Goal: Navigation & Orientation: Find specific page/section

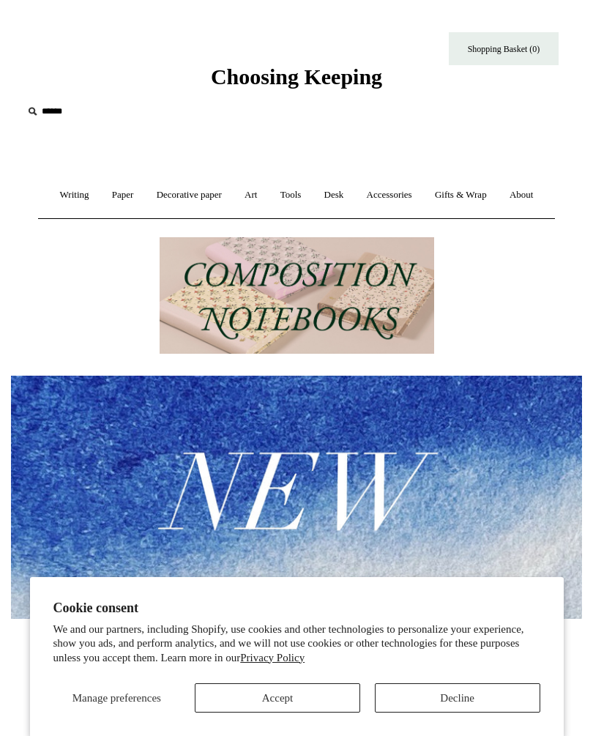
click at [289, 699] on button "Accept" at bounding box center [277, 697] width 165 height 29
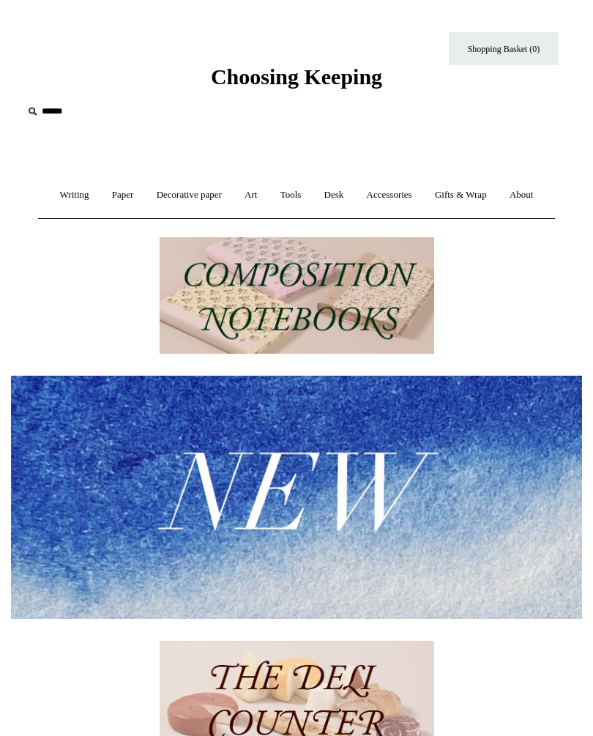
click at [267, 197] on link "Art +" at bounding box center [250, 195] width 33 height 39
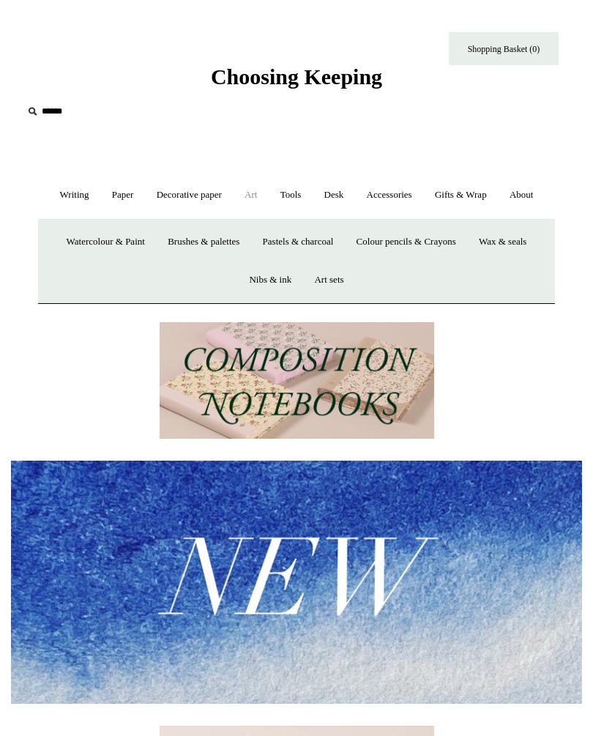
click at [101, 261] on link "Watercolour & Paint" at bounding box center [105, 241] width 99 height 39
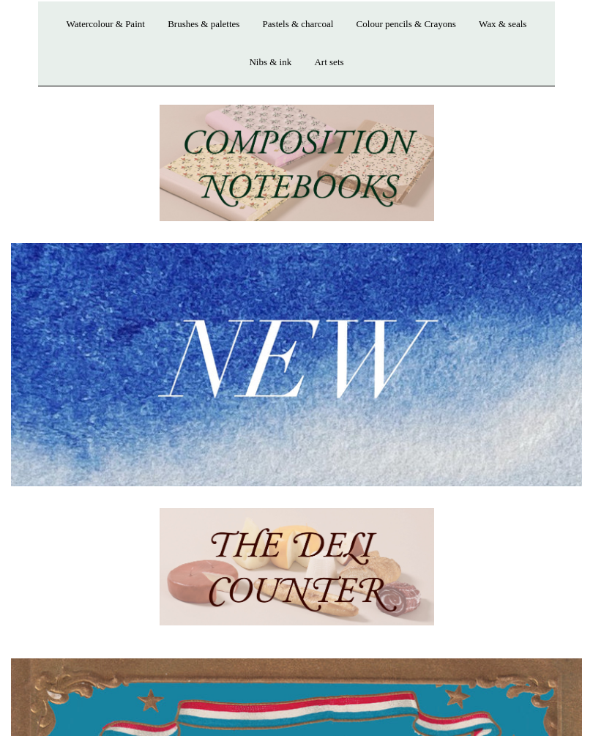
scroll to position [219, 0]
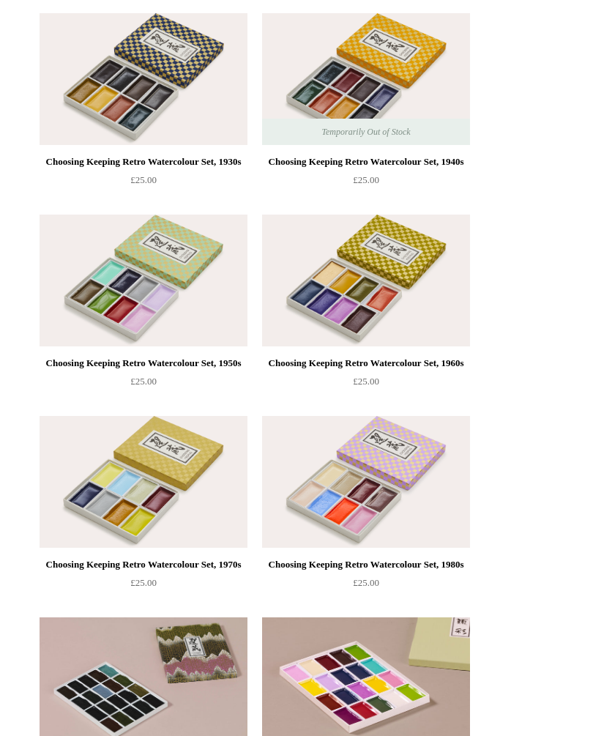
scroll to position [1031, 0]
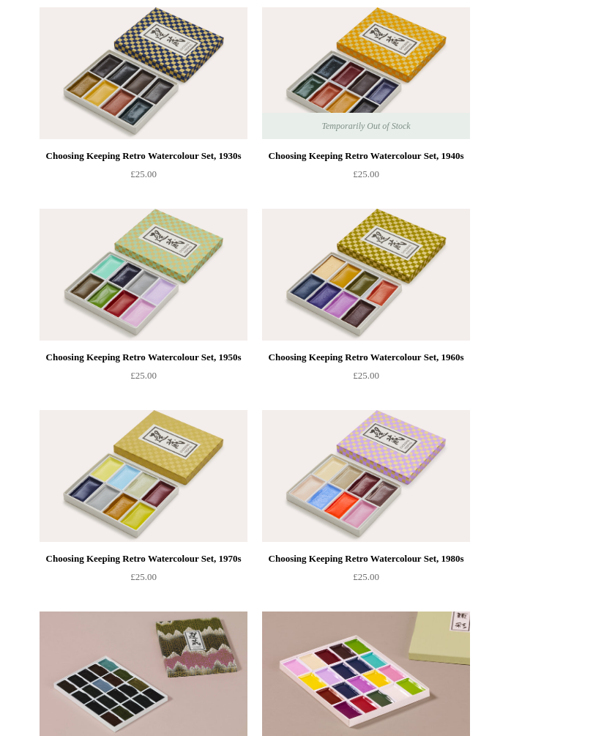
click at [306, 336] on img at bounding box center [366, 275] width 208 height 132
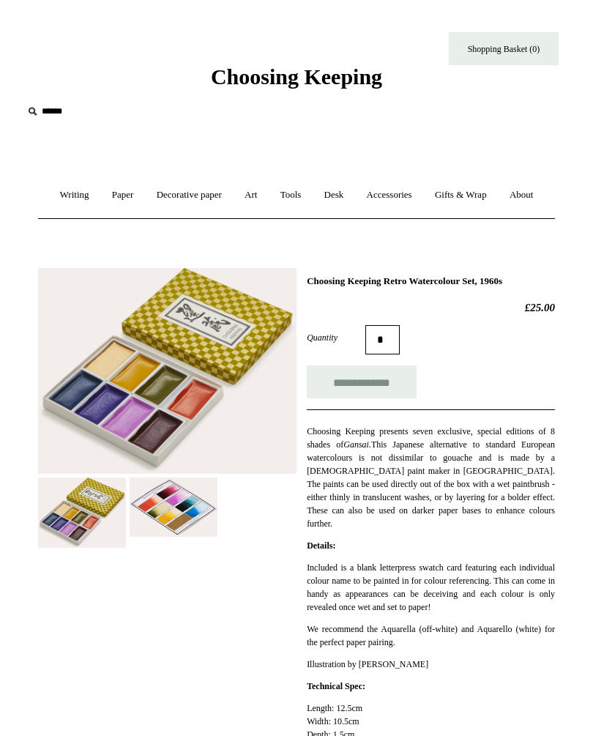
click at [90, 333] on img at bounding box center [167, 371] width 258 height 206
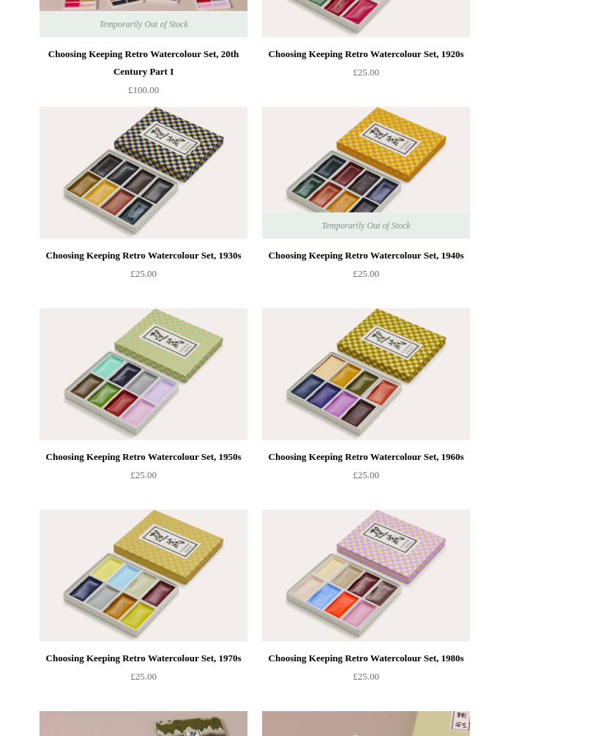
scroll to position [932, 0]
click at [326, 239] on img at bounding box center [366, 173] width 208 height 132
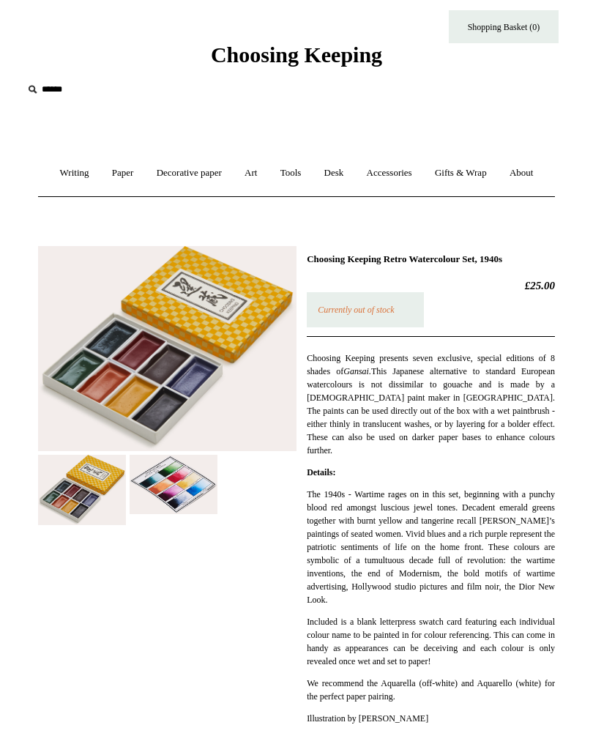
click at [266, 167] on link "Art +" at bounding box center [250, 173] width 33 height 39
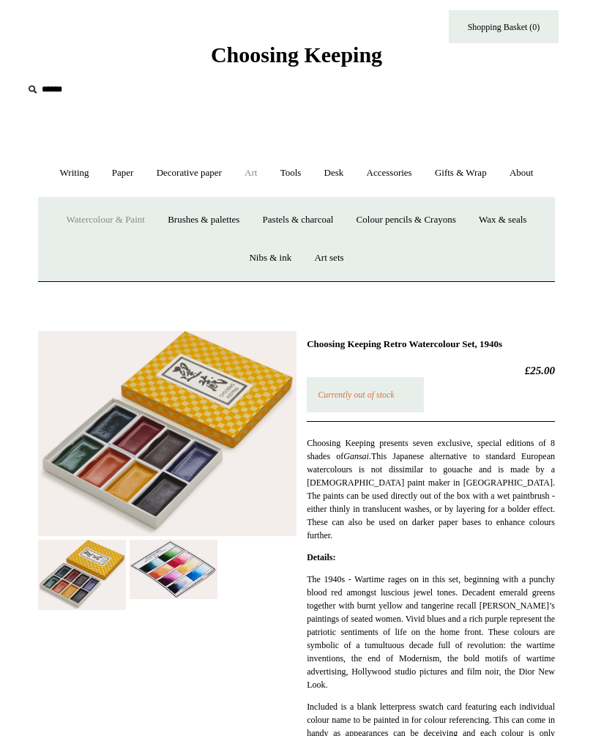
click at [405, 239] on link "Colour pencils & Crayons" at bounding box center [406, 220] width 120 height 39
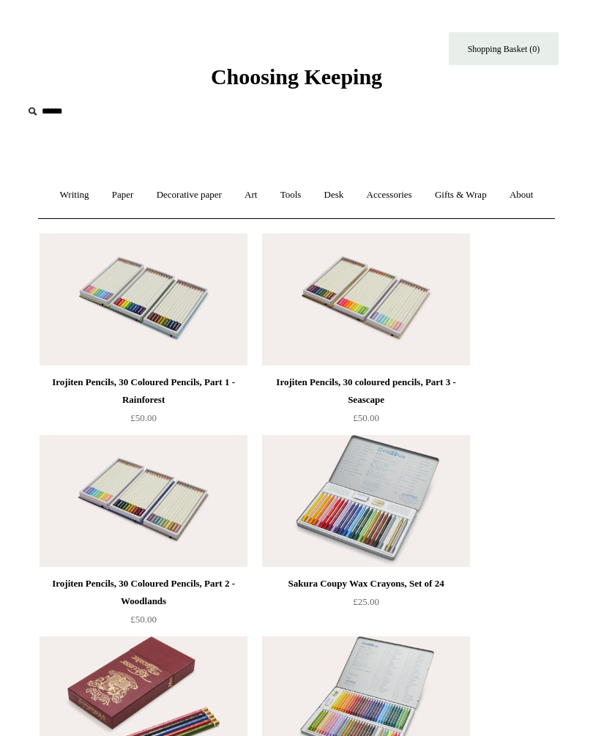
click at [354, 197] on link "Desk +" at bounding box center [334, 195] width 40 height 39
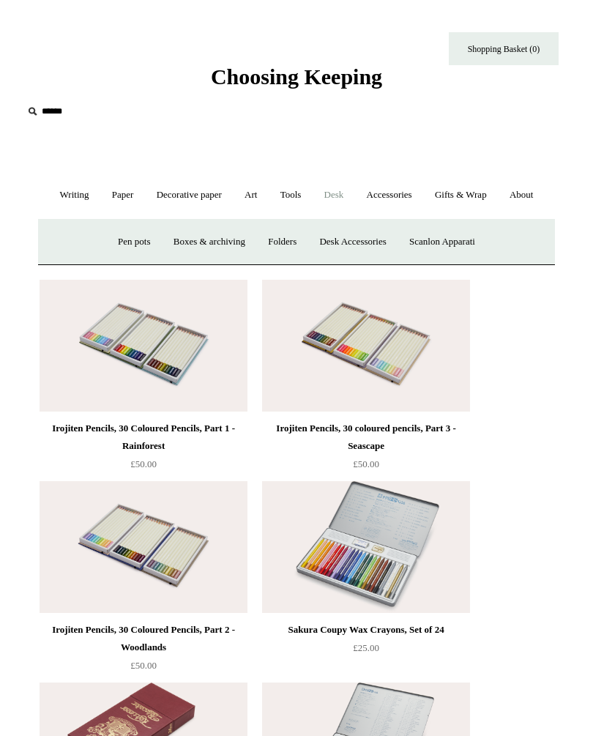
click at [422, 202] on link "Accessories +" at bounding box center [389, 195] width 66 height 39
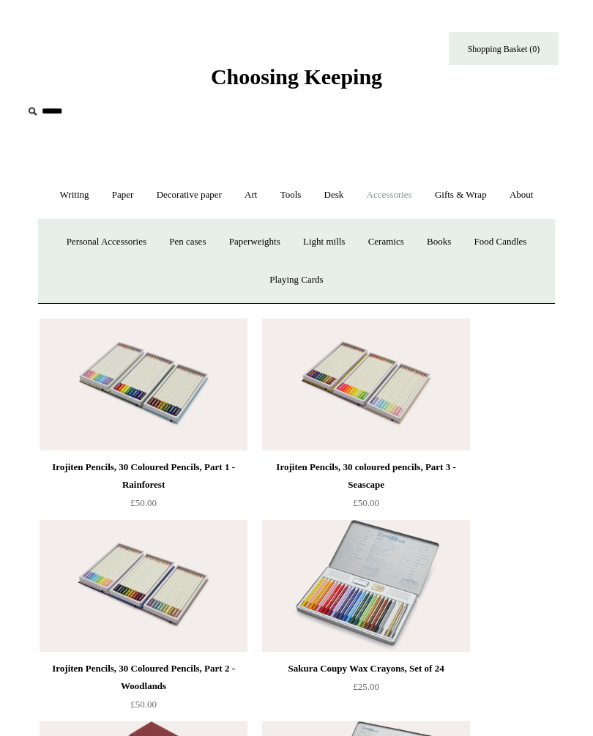
click at [312, 195] on link "Tools +" at bounding box center [291, 195] width 42 height 39
click at [267, 192] on link "Art +" at bounding box center [250, 195] width 33 height 39
click at [265, 203] on link "Art -" at bounding box center [250, 195] width 33 height 39
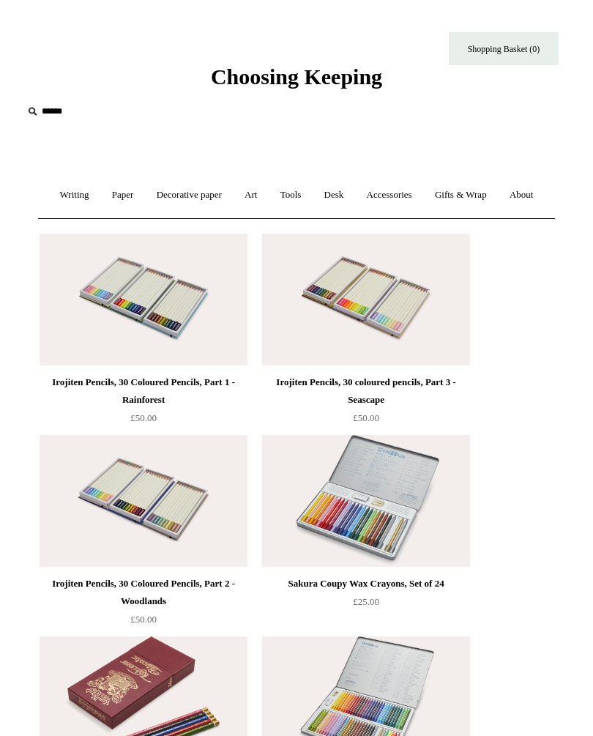
click at [267, 198] on link "Art +" at bounding box center [250, 195] width 33 height 39
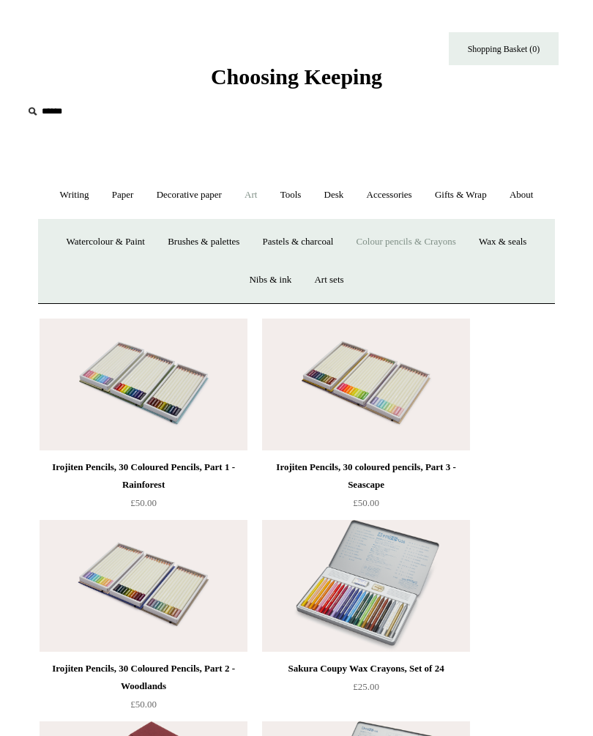
click at [274, 299] on link "Nibs & ink" at bounding box center [270, 280] width 63 height 39
